Goal: Transaction & Acquisition: Purchase product/service

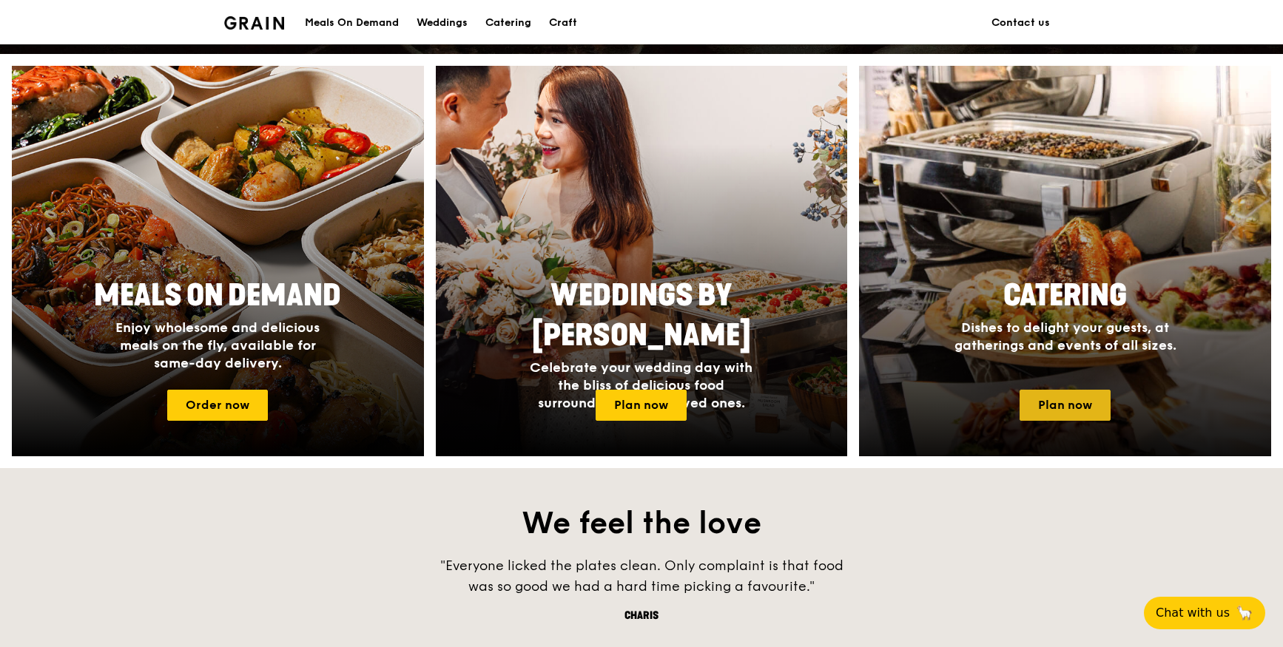
scroll to position [538, 0]
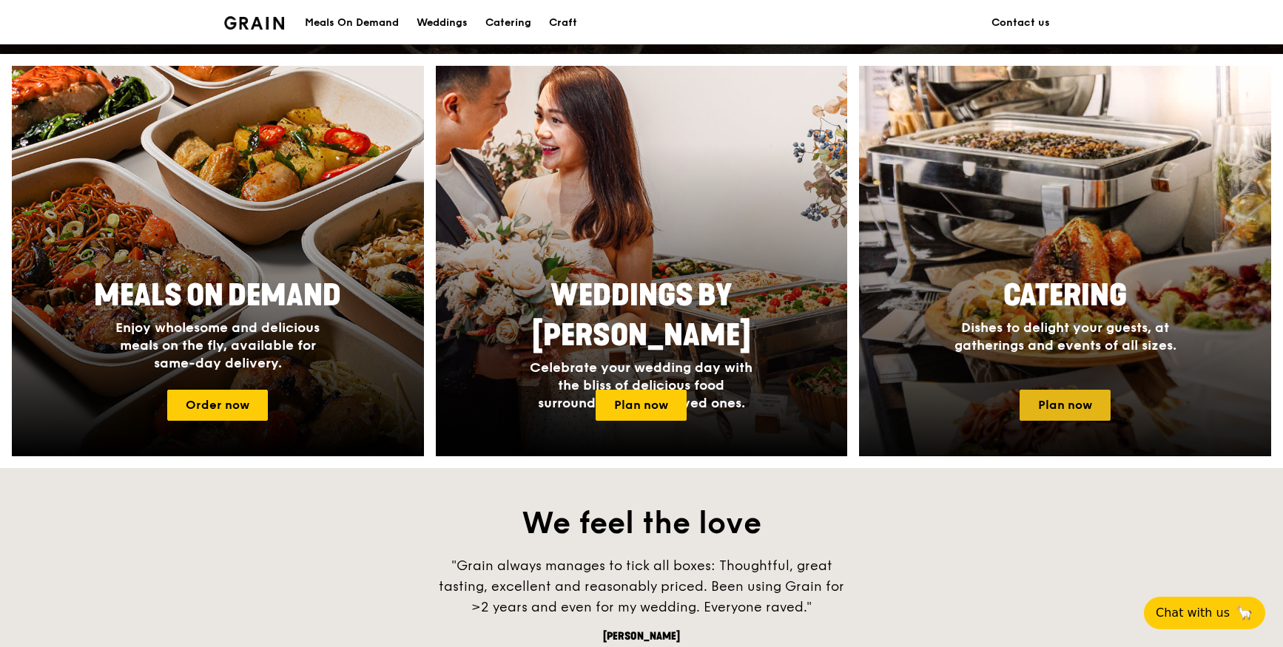
click at [1059, 402] on link "Plan now" at bounding box center [1064, 405] width 91 height 31
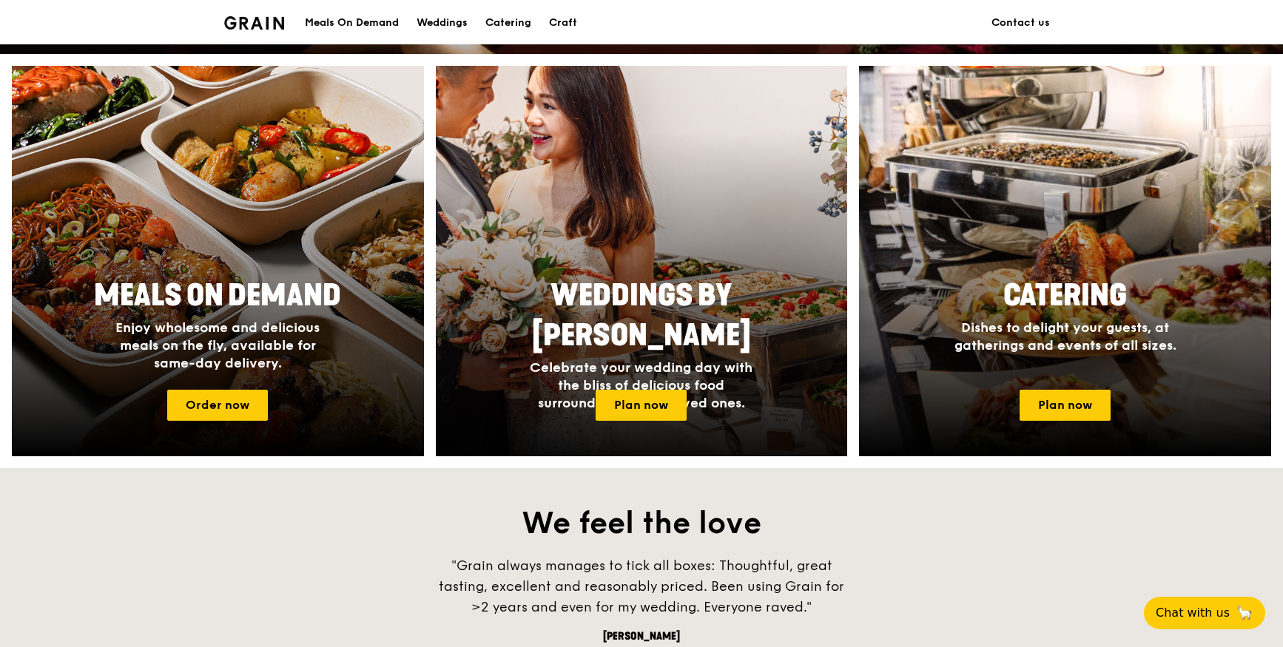
scroll to position [0, 0]
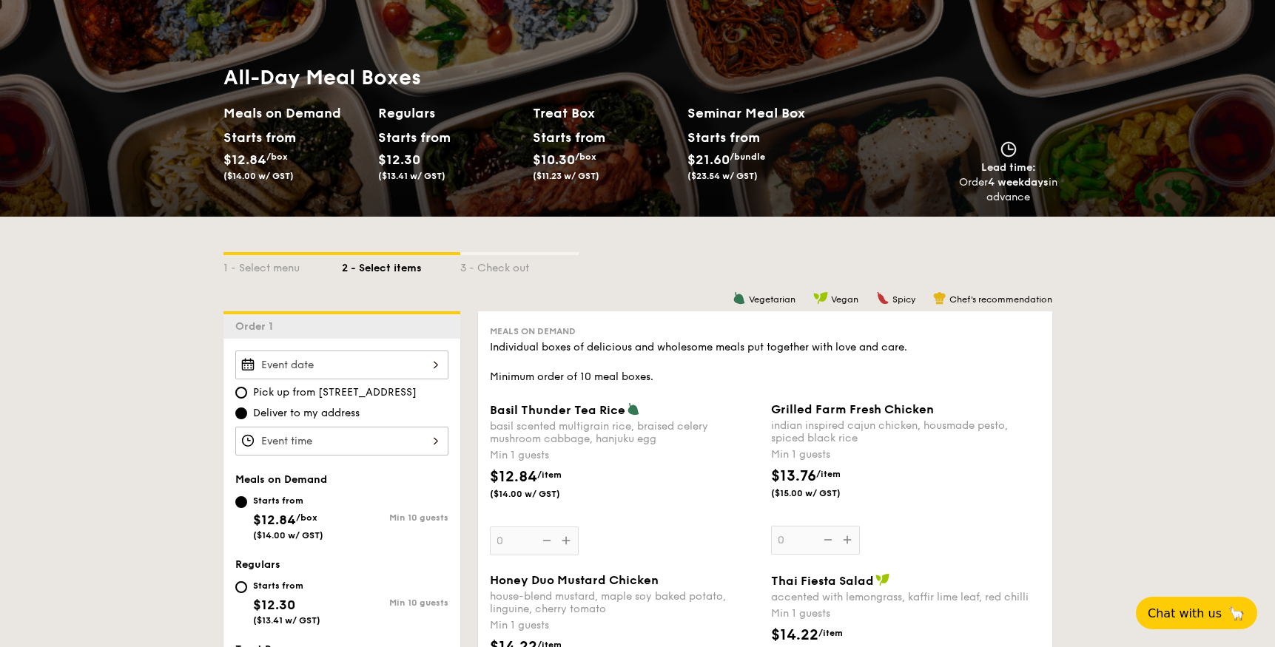
scroll to position [135, 0]
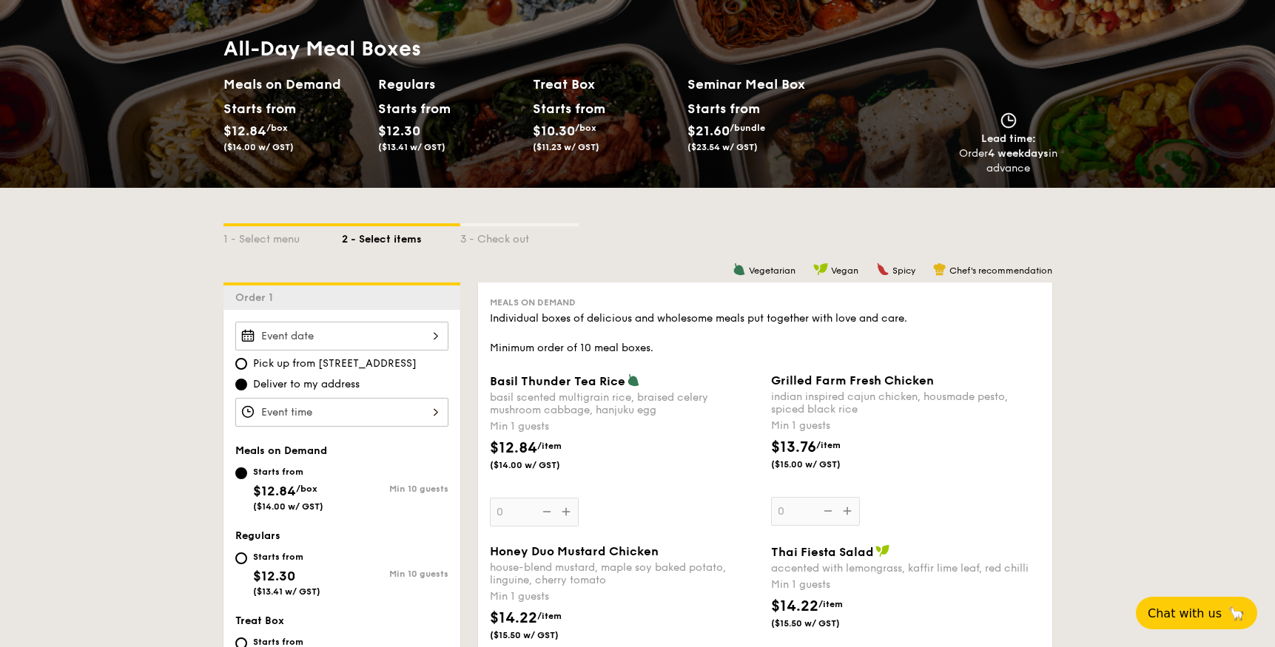
click at [348, 331] on input "Basil Thunder Tea [PERSON_NAME] scented multigrain rice, braised celery mushroo…" at bounding box center [341, 336] width 213 height 29
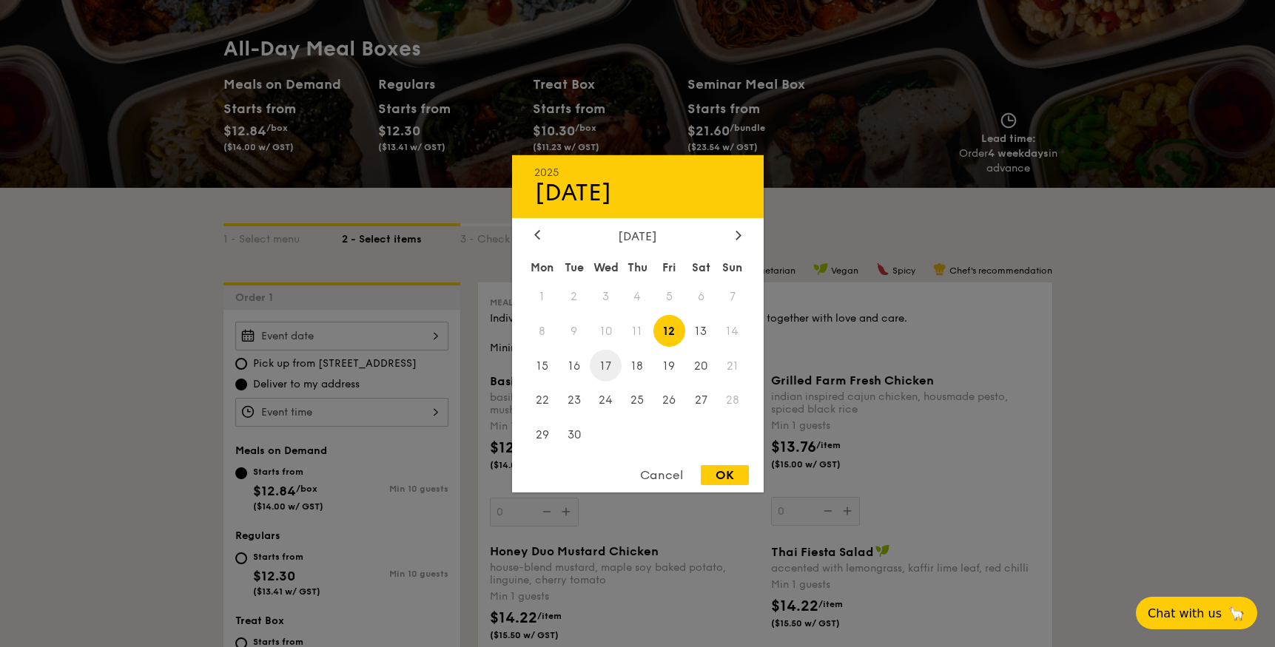
click at [603, 364] on span "17" at bounding box center [606, 366] width 32 height 32
click at [723, 476] on div "OK" at bounding box center [725, 475] width 48 height 20
type input "[DATE]"
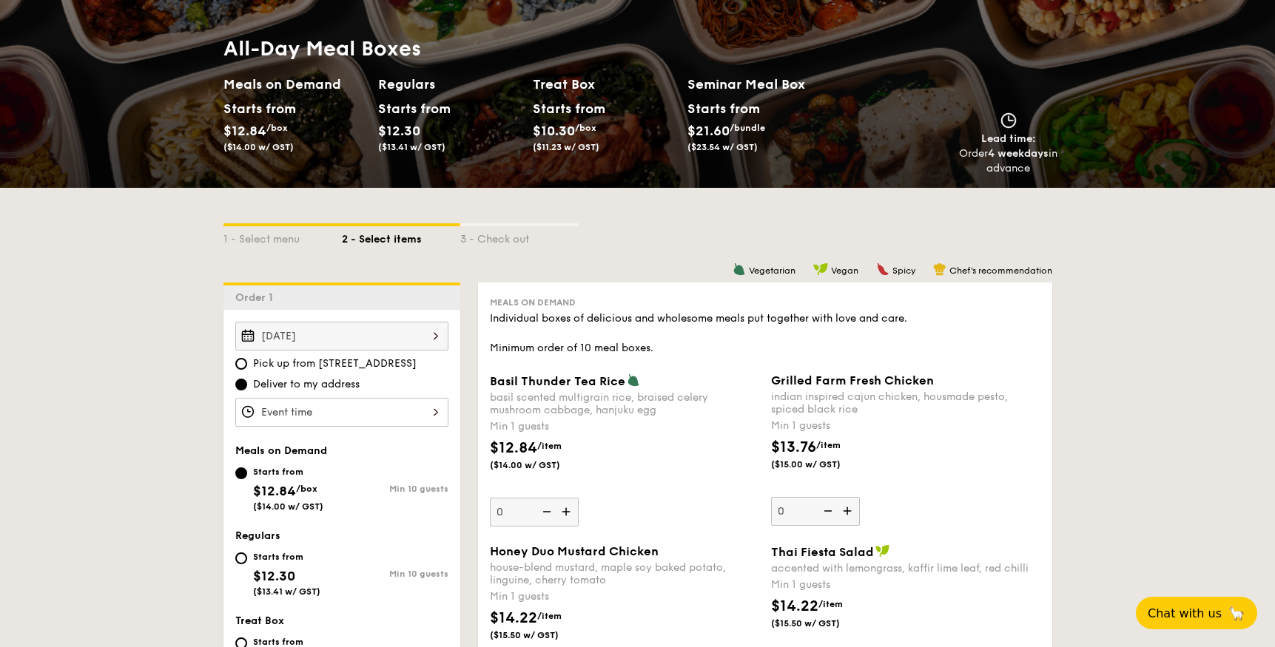
click at [361, 414] on input "Basil Thunder Tea [PERSON_NAME] scented multigrain rice, braised celery mushroo…" at bounding box center [341, 412] width 213 height 29
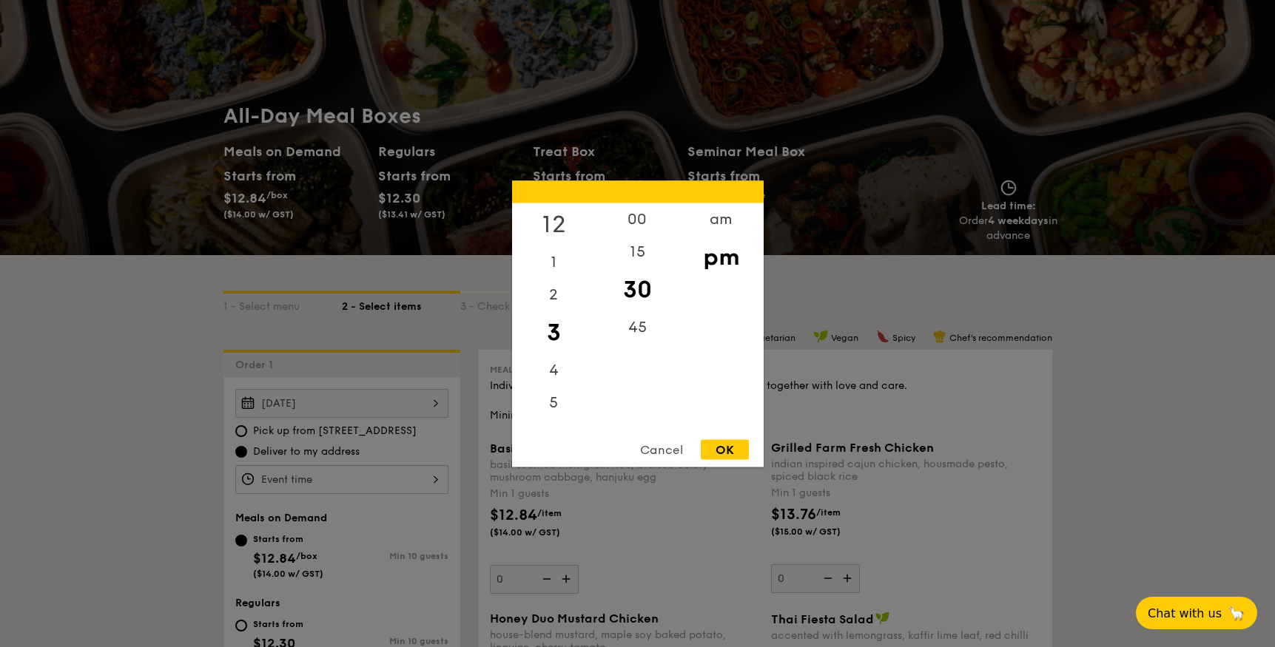
scroll to position [0, 0]
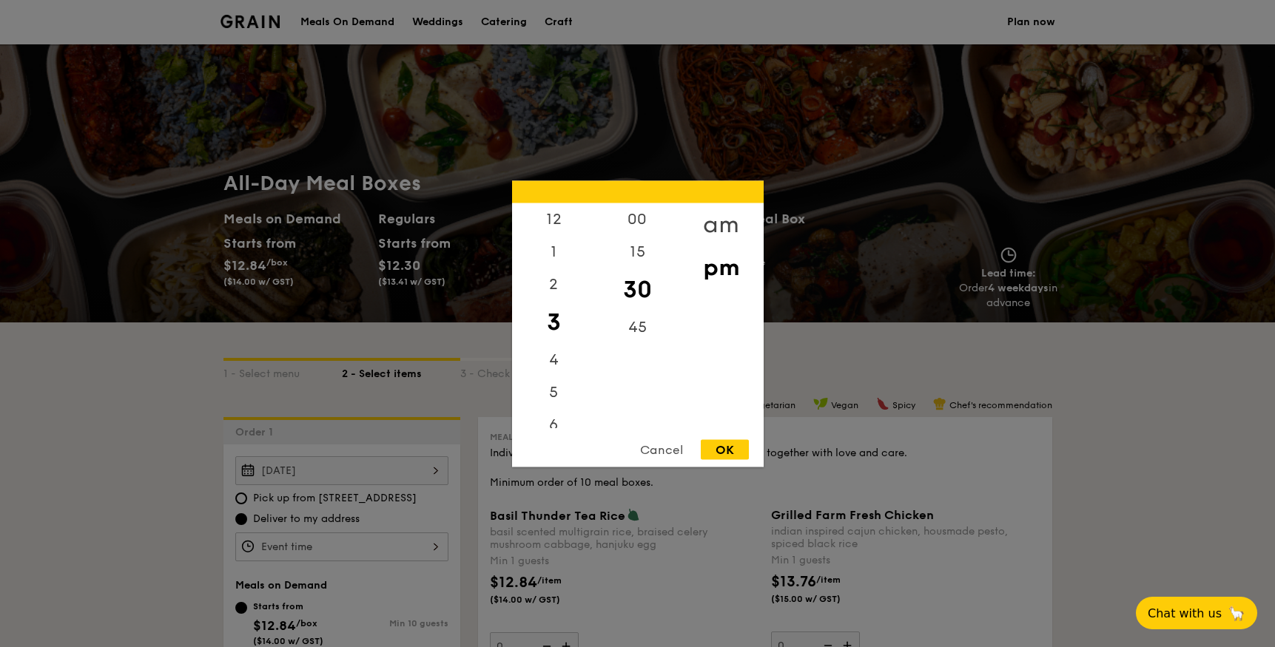
click at [715, 220] on div "am" at bounding box center [721, 224] width 84 height 43
click at [555, 413] on div "11" at bounding box center [554, 418] width 84 height 43
click at [717, 447] on div "OK" at bounding box center [725, 449] width 48 height 20
type input "11:30AM"
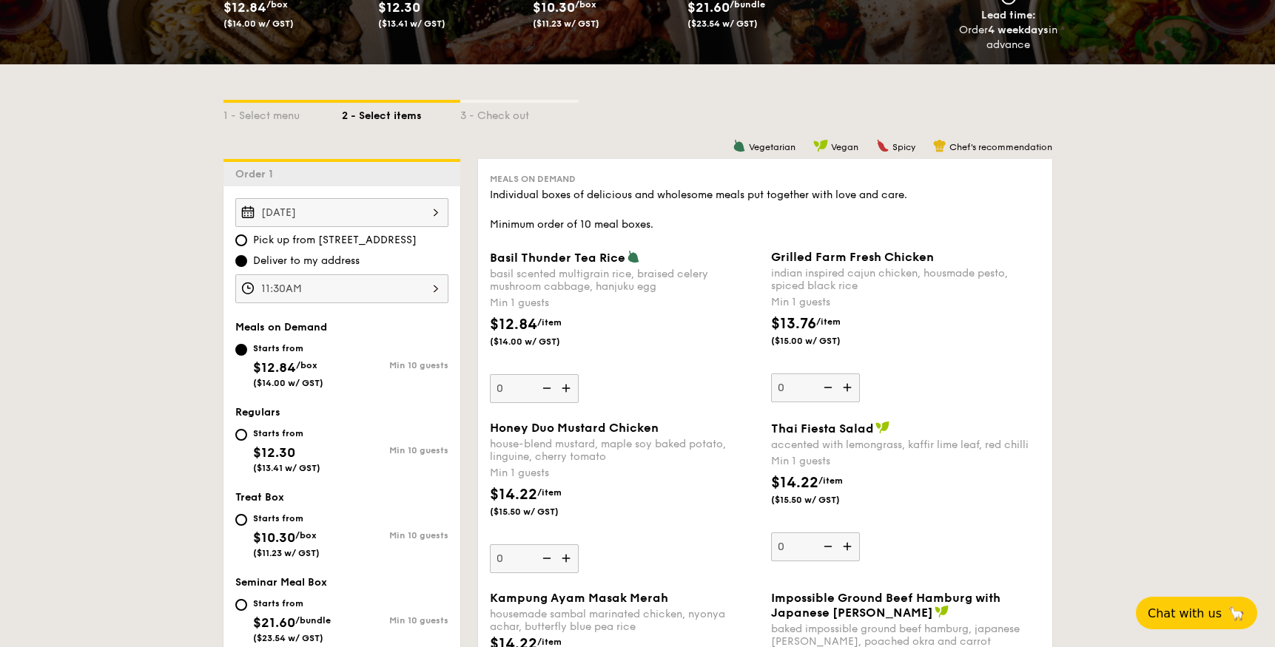
scroll to position [270, 0]
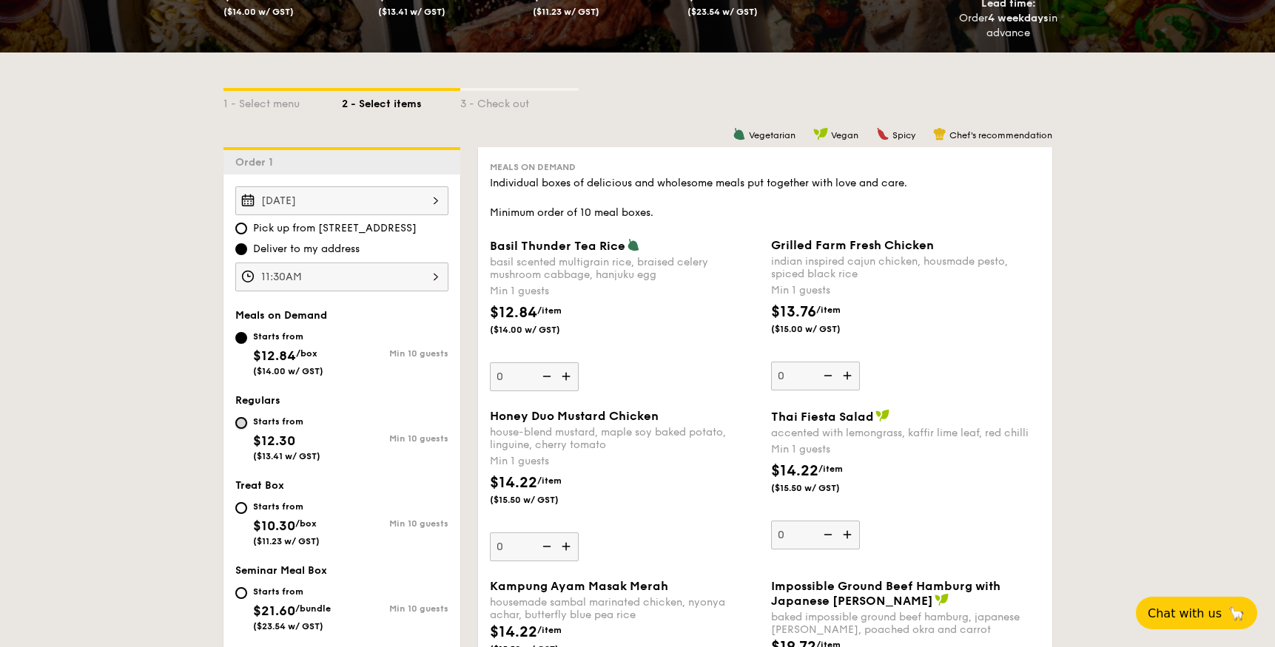
click at [242, 426] on input "Starts from $12.30 ($13.41 w/ GST) Min 10 guests" at bounding box center [241, 423] width 12 height 12
radio input "true"
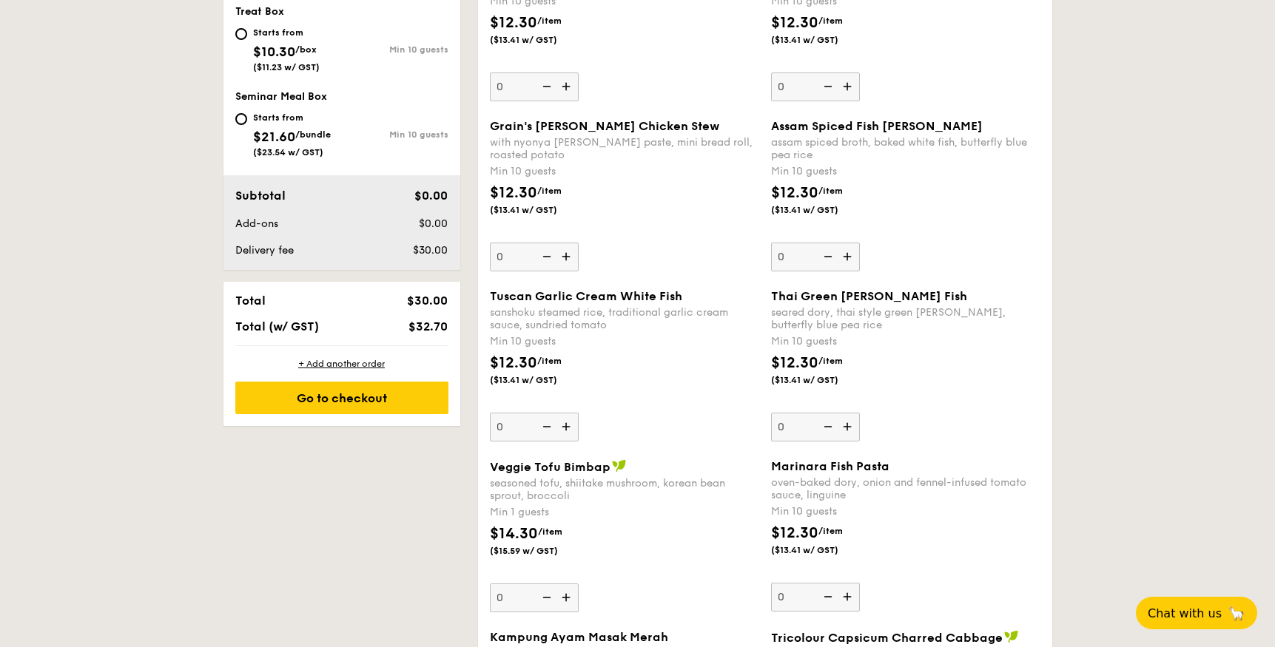
scroll to position [812, 0]
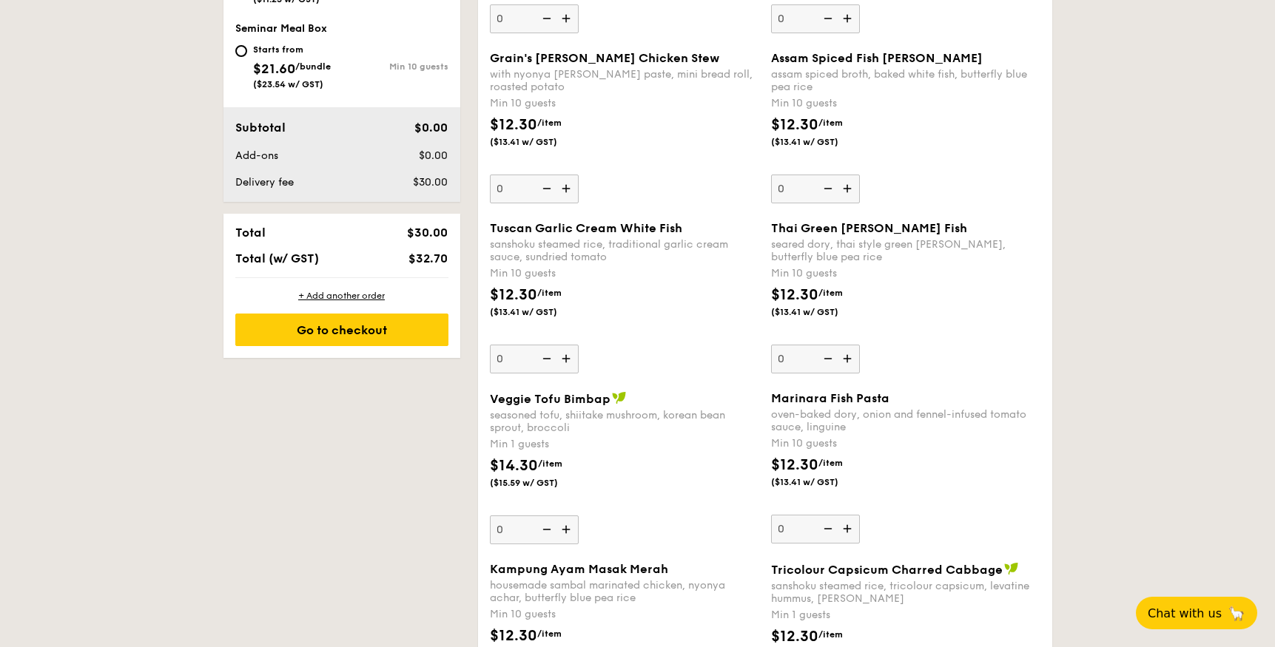
click at [792, 530] on input "0" at bounding box center [815, 529] width 89 height 29
type input "10"
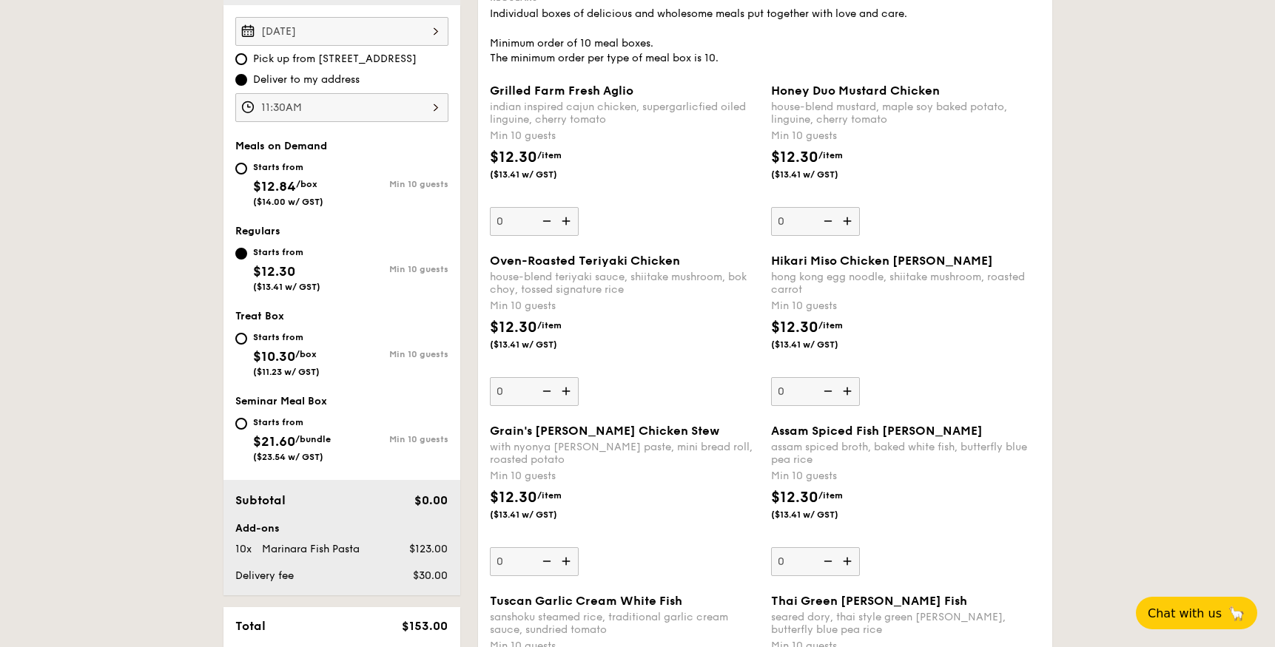
scroll to position [406, 0]
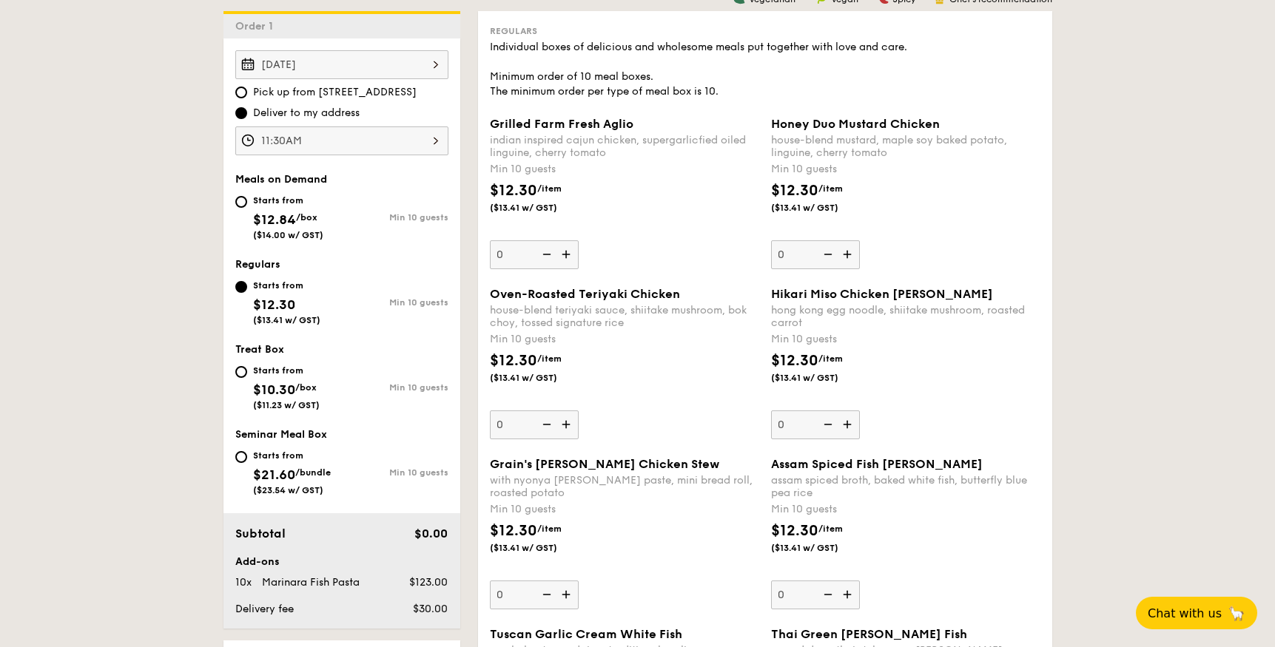
click at [509, 426] on input "0" at bounding box center [534, 425] width 89 height 29
type input "10"
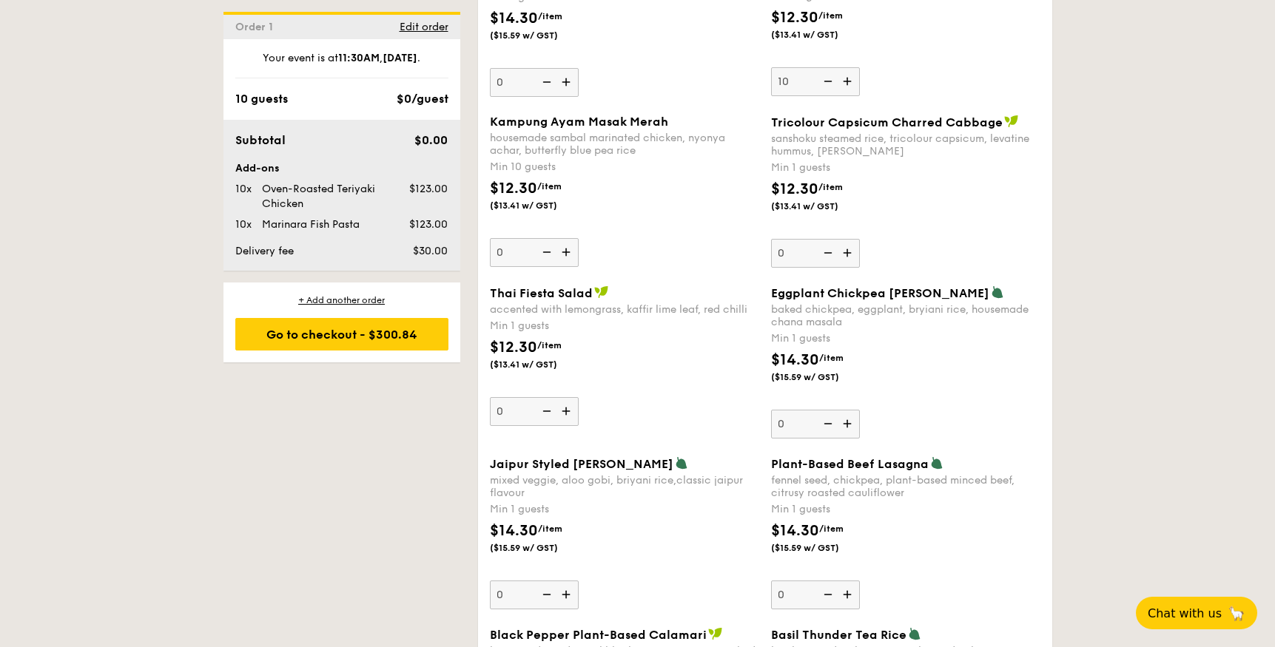
scroll to position [1828, 0]
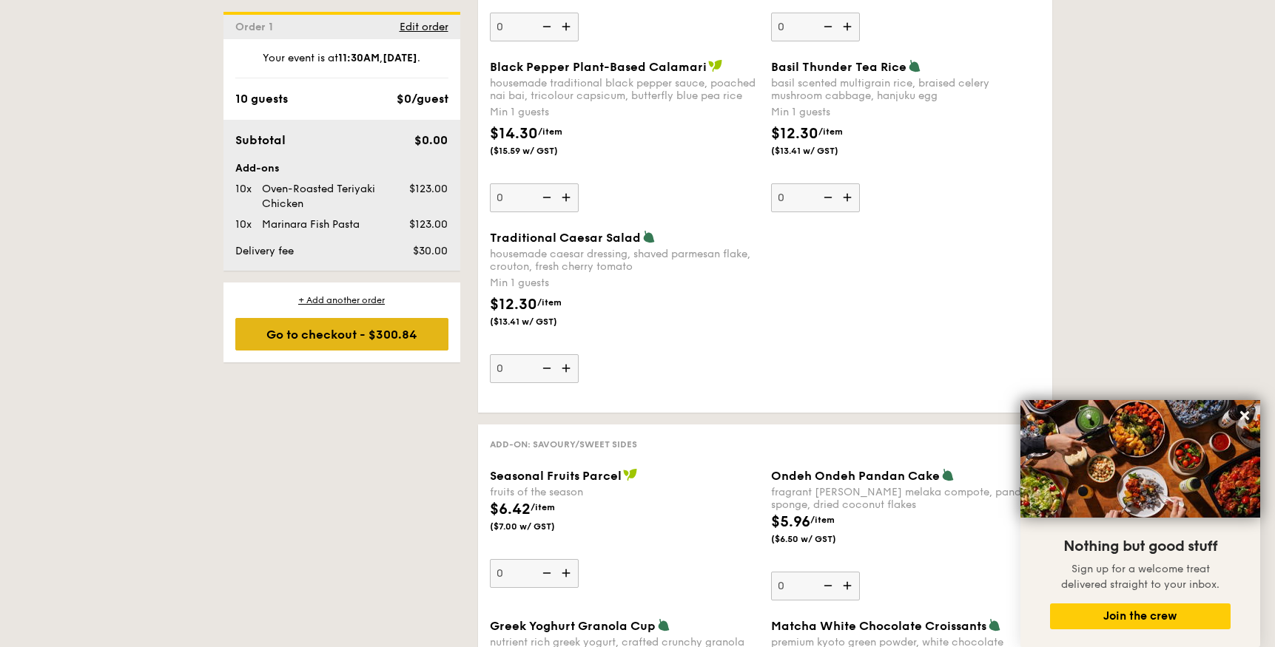
click at [313, 335] on div "Go to checkout - $300.84" at bounding box center [341, 334] width 213 height 33
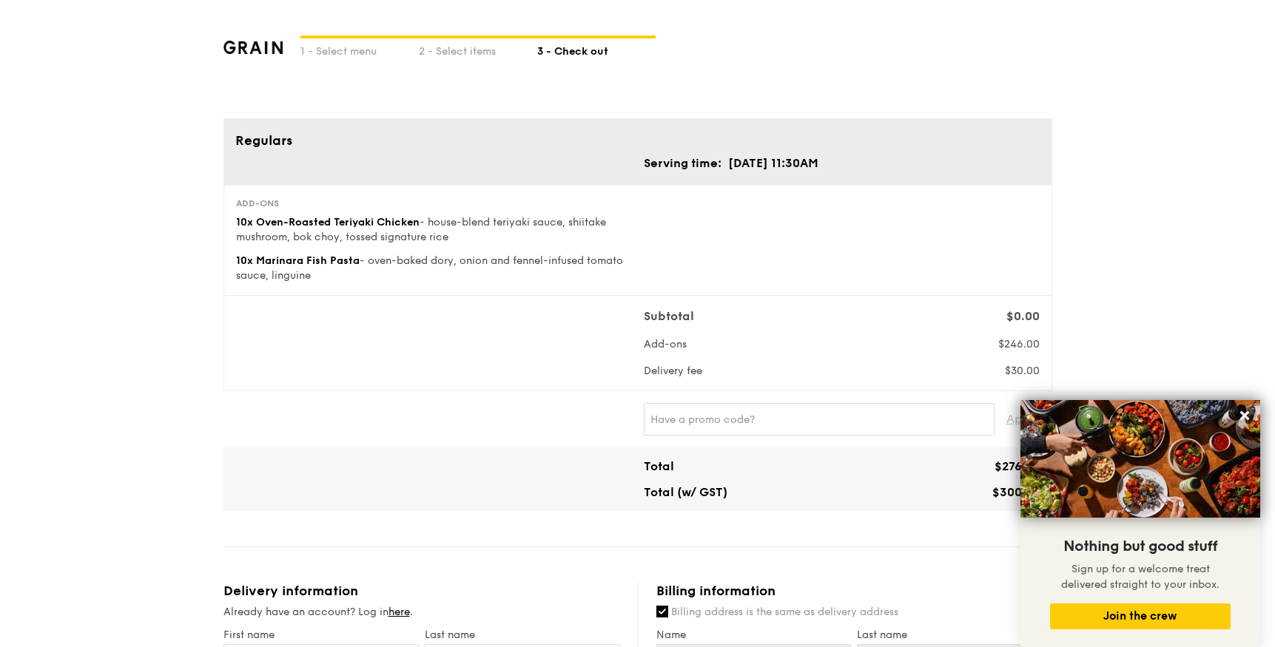
drag, startPoint x: 453, startPoint y: 236, endPoint x: 332, endPoint y: 226, distance: 121.0
click at [331, 226] on div "10x Oven-Roasted Teriyaki Chicken - house-blend teriyaki sauce, shiitake mushro…" at bounding box center [434, 230] width 396 height 30
copy div "Teriyaki Chicken - house-blend teriyaki sauce, shiitake mushroom, bok choy, tos…"
click at [259, 273] on span "- oven-baked dory, onion and fennel-infused tomato sauce, linguine" at bounding box center [429, 267] width 387 height 27
drag, startPoint x: 260, startPoint y: 273, endPoint x: 320, endPoint y: 267, distance: 61.0
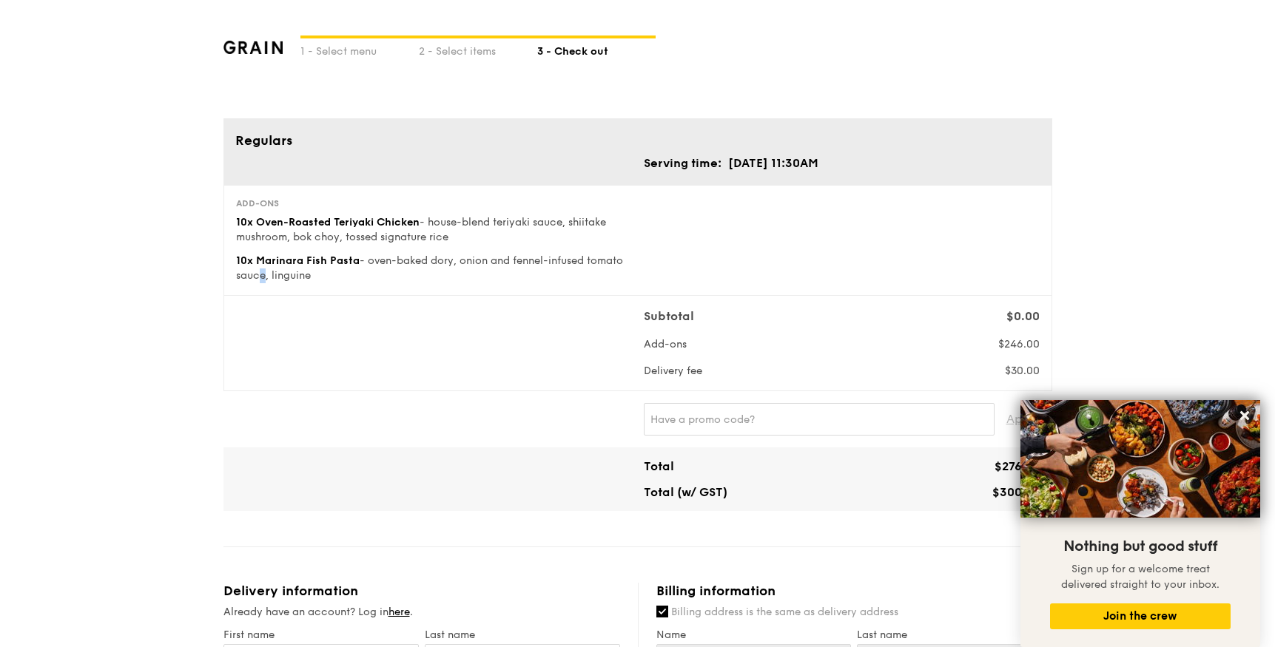
click at [320, 269] on div "10x Marinara Fish Pasta - oven-baked dory, onion and fennel-infused tomato sauc…" at bounding box center [434, 269] width 396 height 30
drag, startPoint x: 320, startPoint y: 269, endPoint x: 312, endPoint y: 271, distance: 7.7
click at [312, 271] on div "10x Marinara Fish Pasta - oven-baked dory, onion and fennel-infused tomato sauc…" at bounding box center [434, 269] width 396 height 30
drag, startPoint x: 319, startPoint y: 278, endPoint x: 258, endPoint y: 266, distance: 62.0
click at [258, 266] on div "10x Marinara Fish Pasta - oven-baked dory, onion and fennel-infused tomato sauc…" at bounding box center [434, 269] width 396 height 30
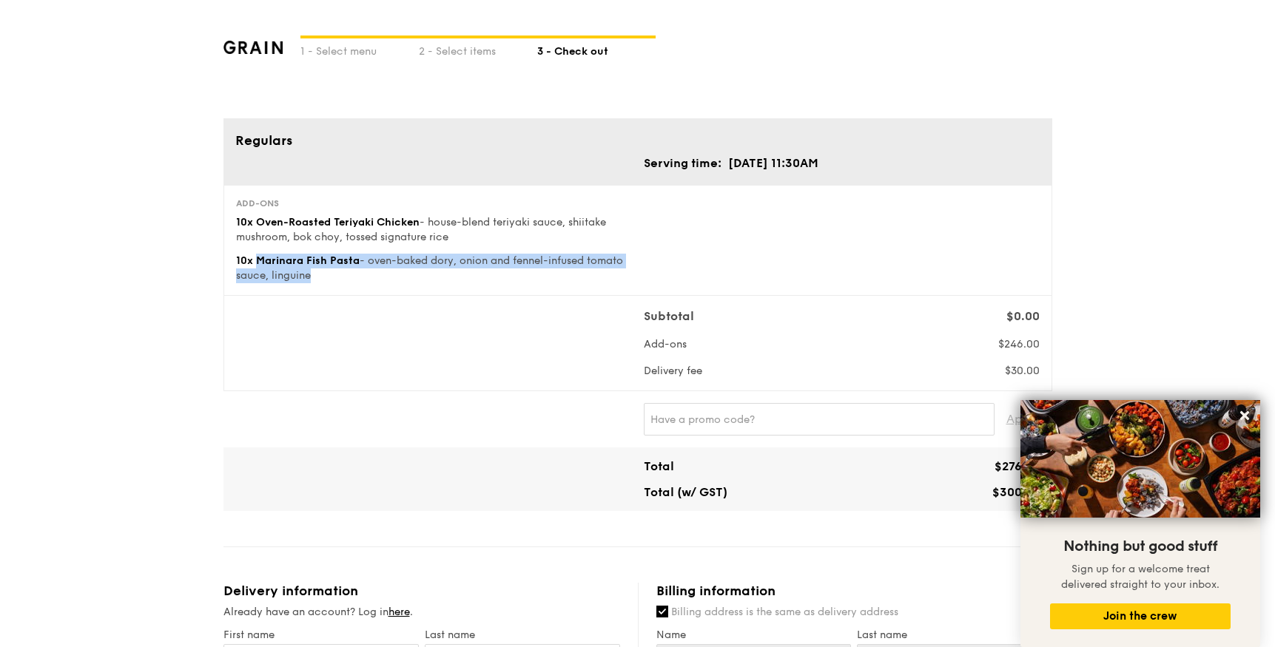
copy div "Marinara Fish Pasta - oven-baked dory, onion and fennel-infused tomato sauce, l…"
